Goal: Check status: Check status

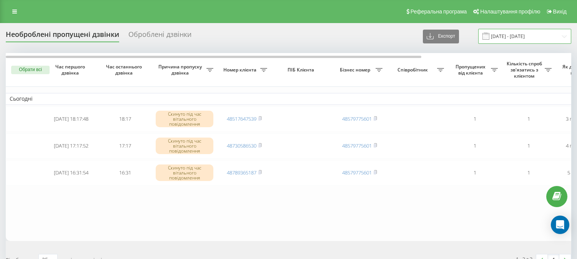
click at [502, 34] on input "[DATE] - [DATE]" at bounding box center [524, 36] width 93 height 15
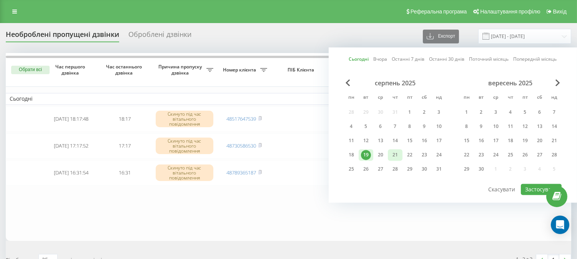
click at [396, 155] on div "21" at bounding box center [395, 155] width 10 height 10
click at [409, 155] on div "22" at bounding box center [410, 155] width 10 height 10
click at [530, 191] on button "Застосувати" at bounding box center [541, 189] width 41 height 11
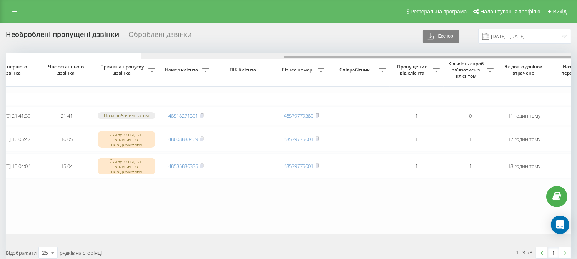
scroll to position [0, 203]
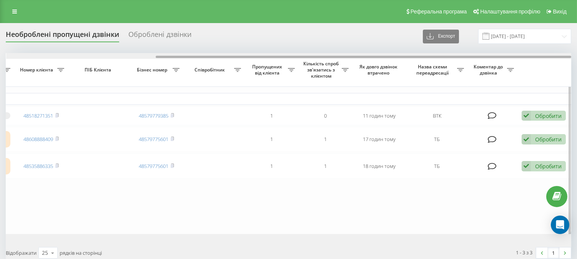
drag, startPoint x: 185, startPoint y: 56, endPoint x: 355, endPoint y: 58, distance: 170.6
click at [355, 58] on div at bounding box center [363, 57] width 415 height 2
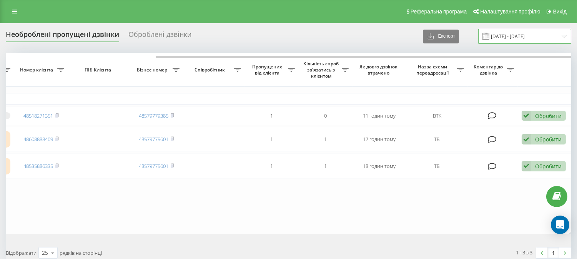
click at [523, 39] on input "[DATE] - [DATE]" at bounding box center [524, 36] width 93 height 15
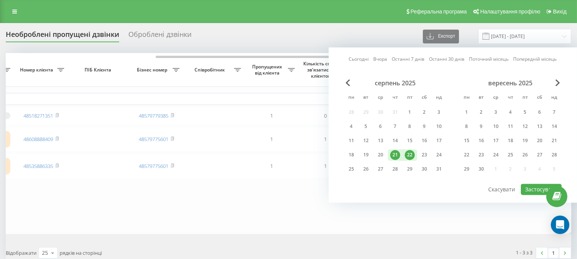
click at [396, 154] on div "21" at bounding box center [395, 155] width 10 height 10
click at [537, 189] on button "Застосувати" at bounding box center [541, 189] width 41 height 11
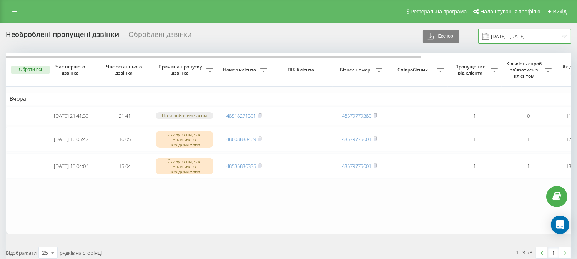
click at [504, 38] on input "[DATE] - [DATE]" at bounding box center [524, 36] width 93 height 15
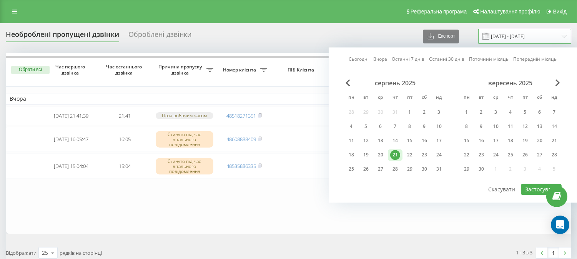
click at [530, 38] on input "[DATE] - [DATE]" at bounding box center [524, 36] width 93 height 15
click at [403, 159] on div "22" at bounding box center [409, 155] width 15 height 12
click at [395, 159] on div "21" at bounding box center [395, 155] width 10 height 10
click at [527, 187] on button "Застосувати" at bounding box center [541, 189] width 41 height 11
type input "[DATE] - [DATE]"
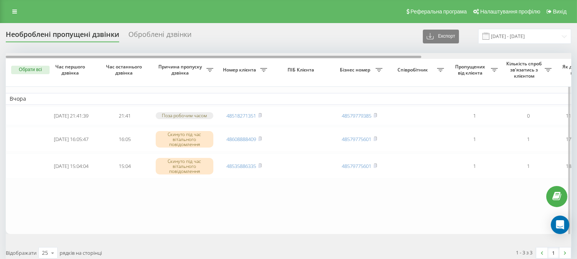
drag, startPoint x: 216, startPoint y: 56, endPoint x: 127, endPoint y: 57, distance: 89.1
click at [127, 57] on div at bounding box center [213, 57] width 415 height 2
